Goal: Transaction & Acquisition: Purchase product/service

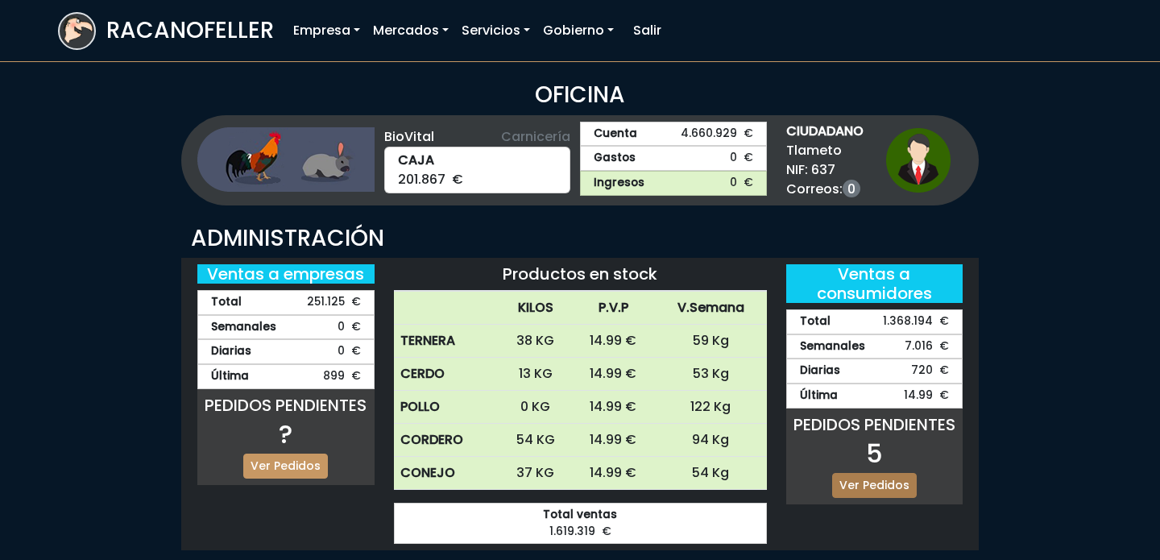
click at [894, 487] on link "Ver Pedidos" at bounding box center [874, 485] width 85 height 25
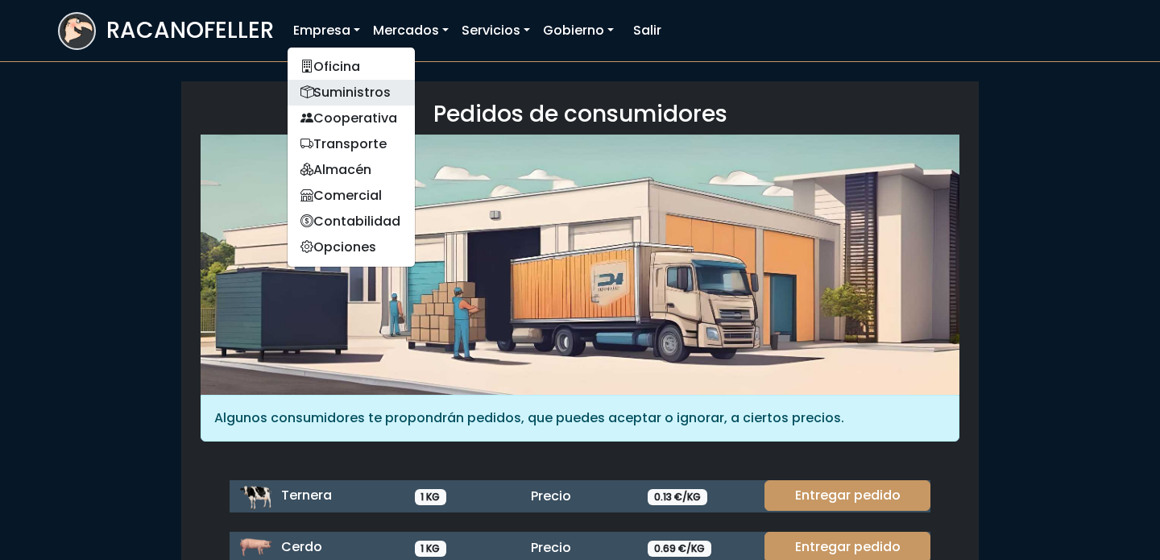
click at [336, 92] on link "Suministros" at bounding box center [351, 93] width 127 height 26
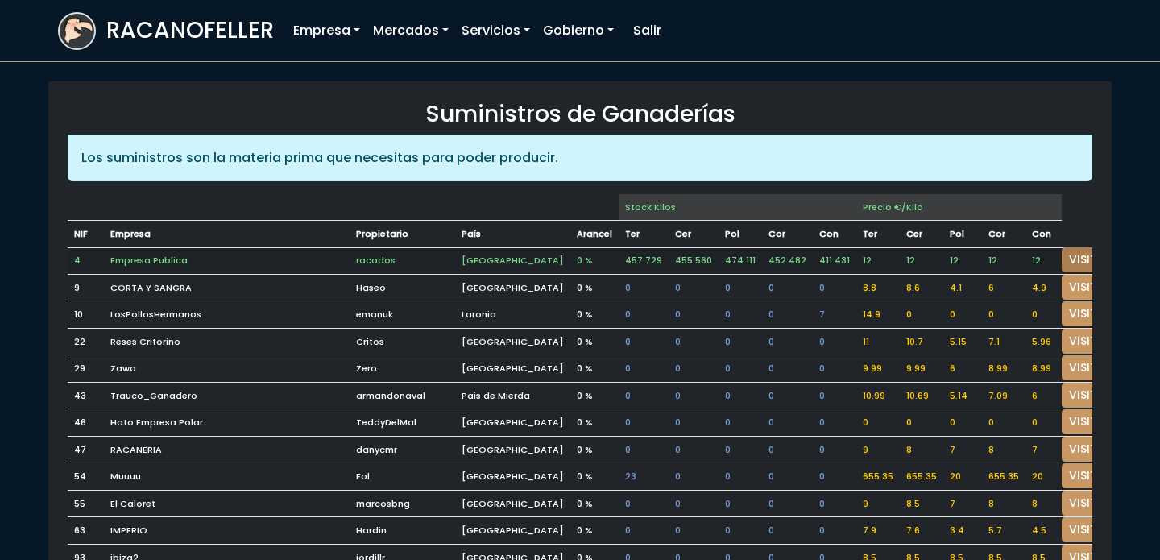
click at [1062, 255] on link "VISITAR" at bounding box center [1091, 259] width 58 height 25
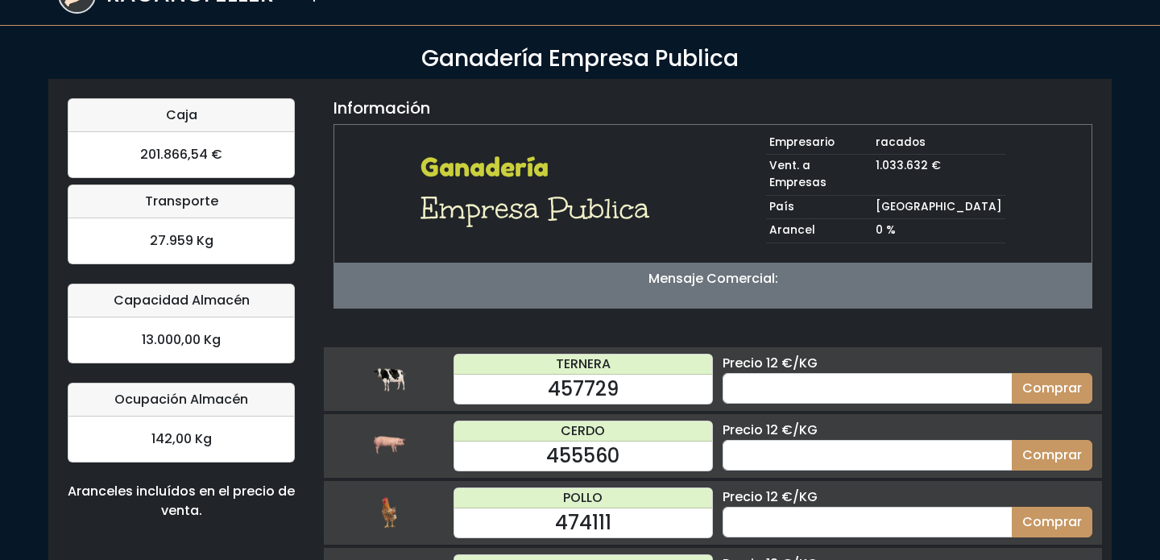
scroll to position [48, 0]
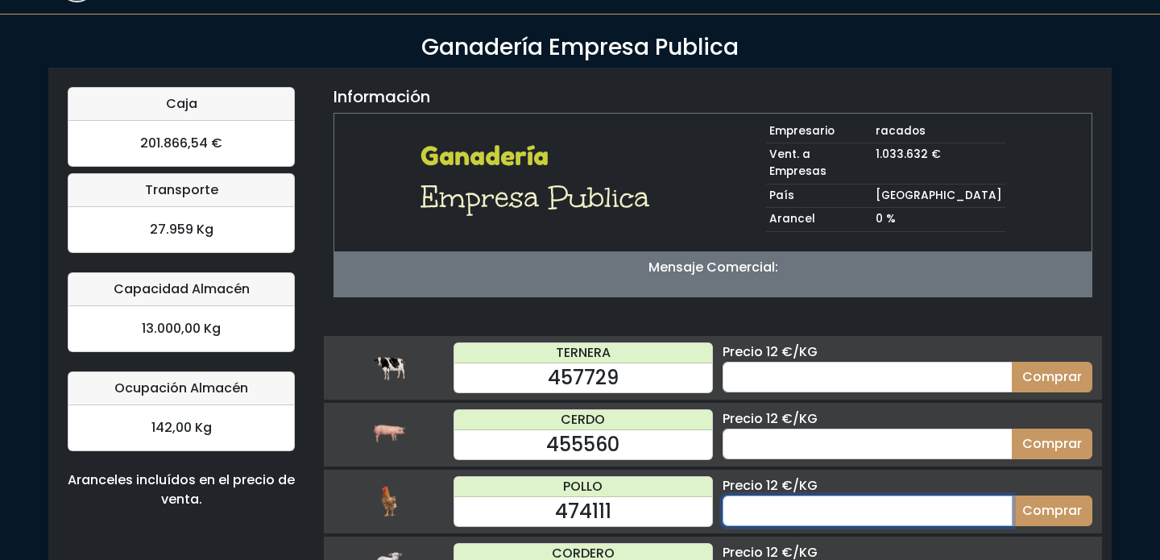
click at [785, 500] on input "number" at bounding box center [868, 510] width 290 height 31
type input "60"
click at [1012, 495] on button "Comprar" at bounding box center [1052, 510] width 81 height 31
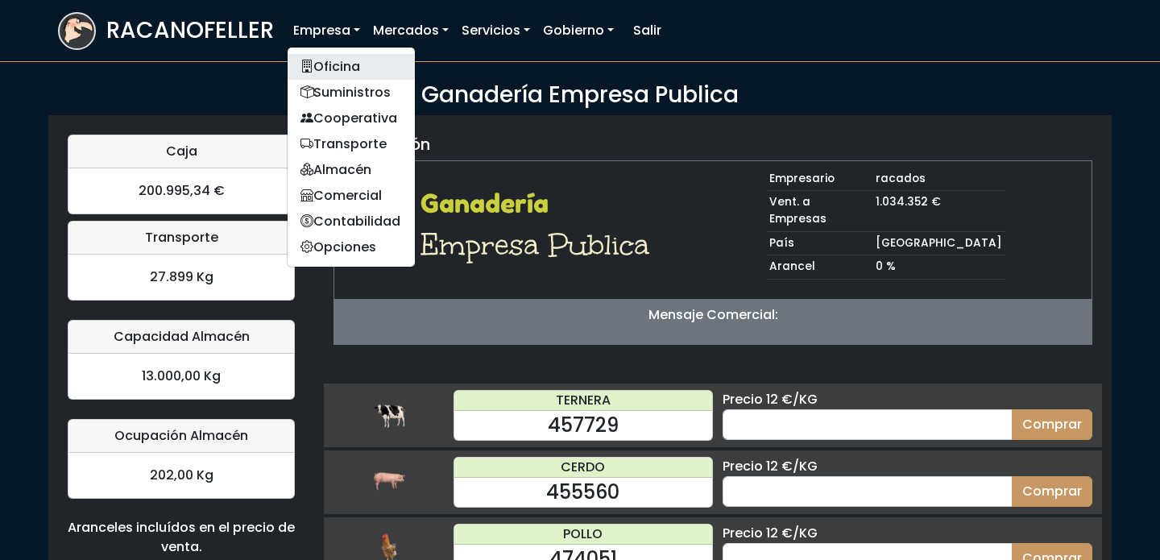
click at [342, 73] on link "Oficina" at bounding box center [351, 67] width 127 height 26
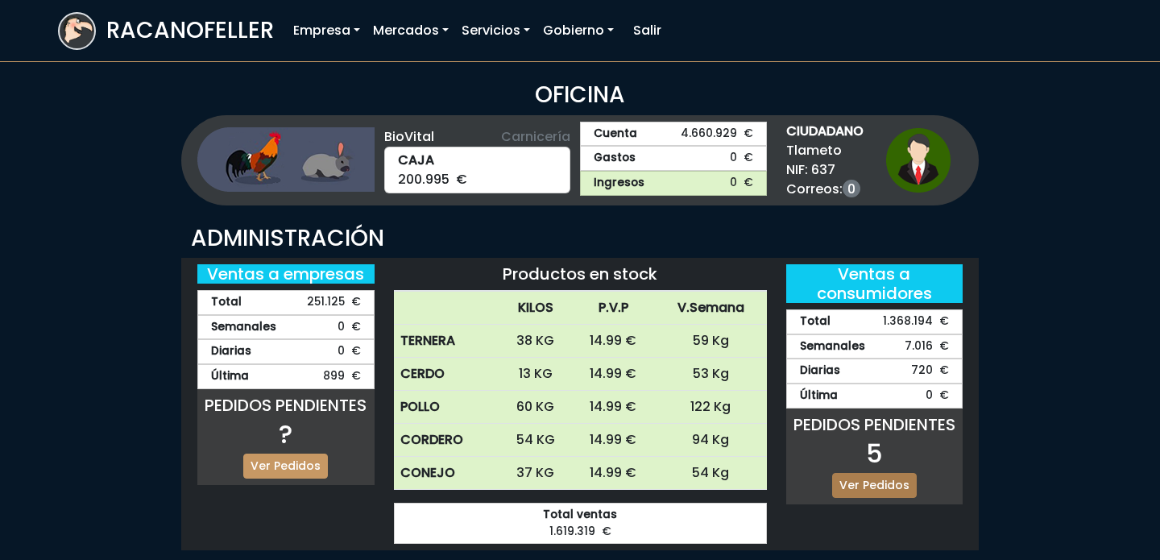
click at [890, 492] on link "Ver Pedidos" at bounding box center [874, 485] width 85 height 25
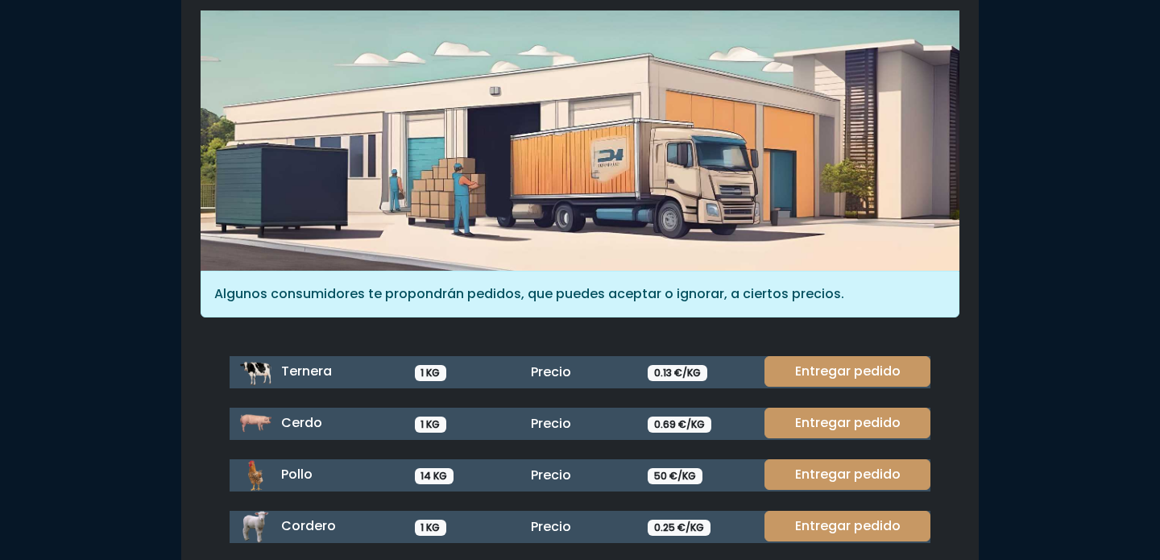
scroll to position [128, 0]
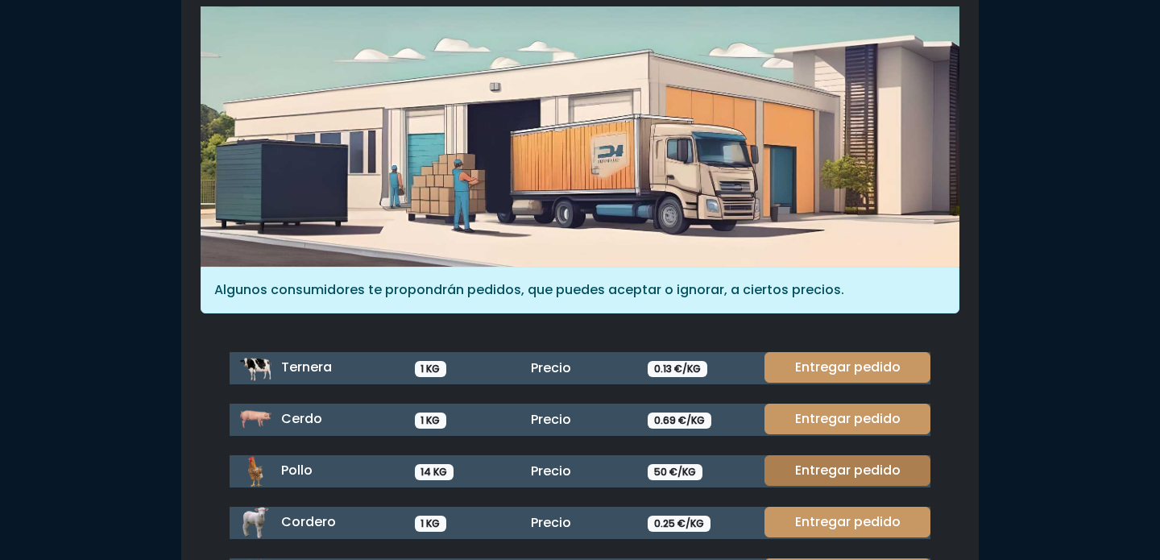
click at [880, 473] on link "Entregar pedido" at bounding box center [847, 470] width 166 height 31
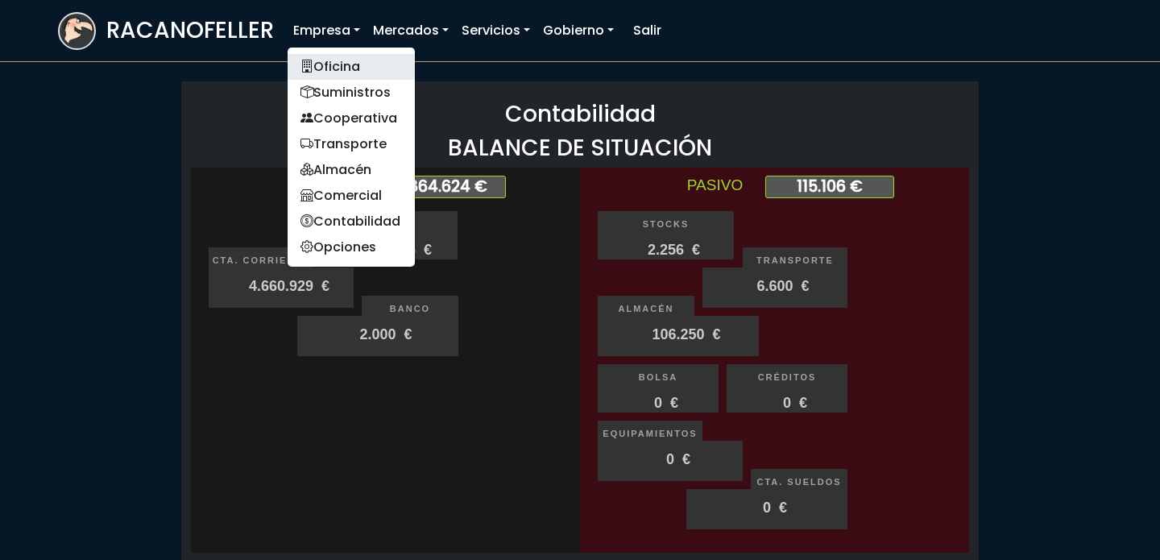
click at [339, 69] on link "Oficina" at bounding box center [351, 67] width 127 height 26
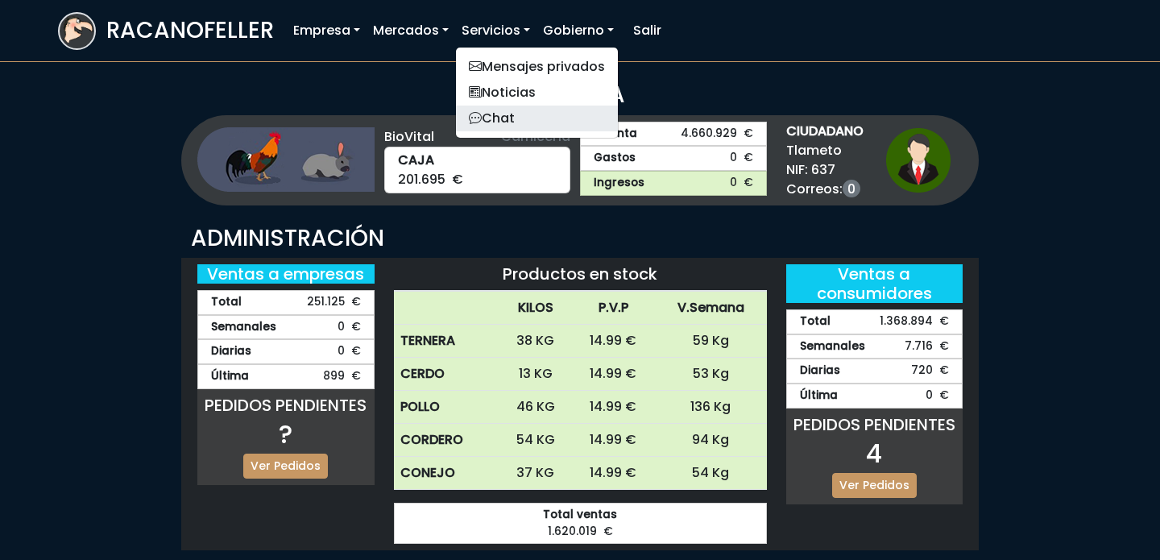
click at [500, 122] on link "Chat" at bounding box center [537, 119] width 162 height 26
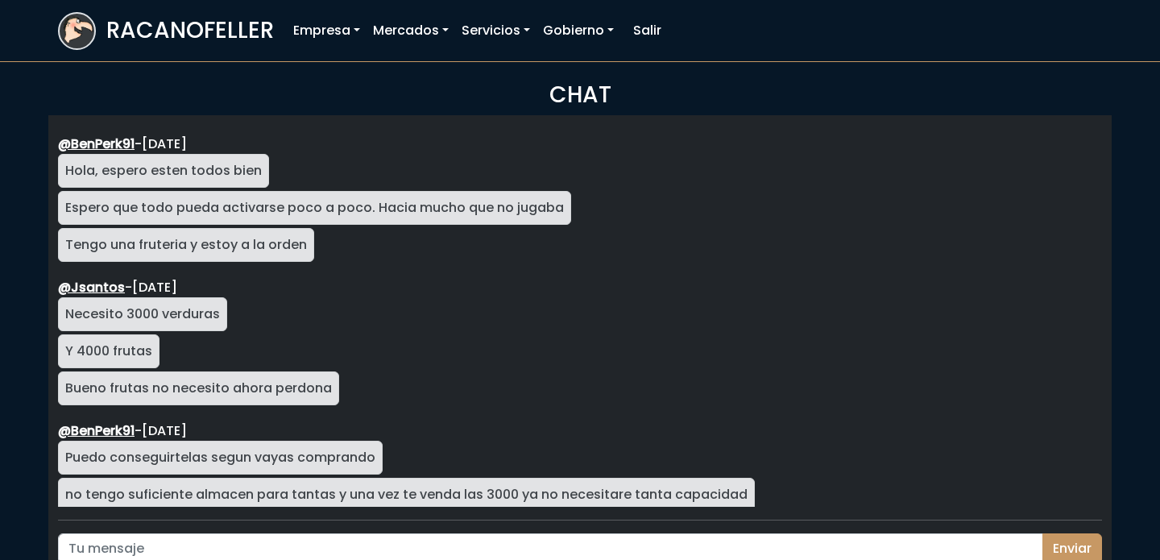
scroll to position [2685, 0]
